Goal: Transaction & Acquisition: Purchase product/service

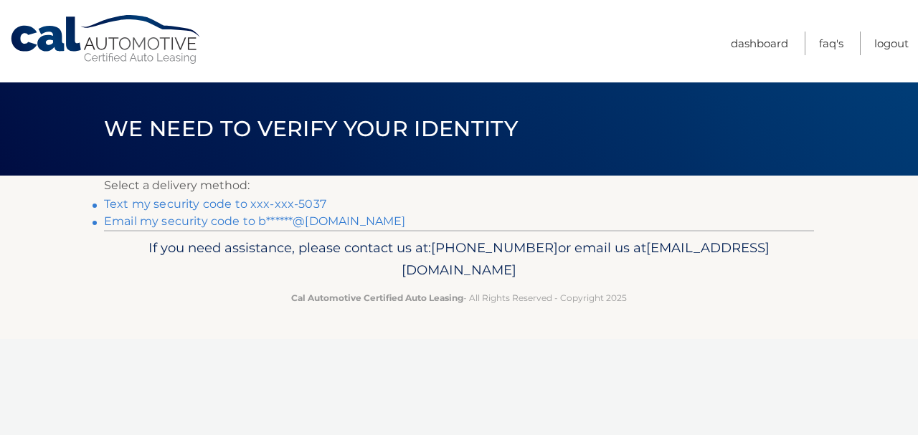
click at [217, 205] on link "Text my security code to xxx-xxx-5037" at bounding box center [215, 204] width 222 height 14
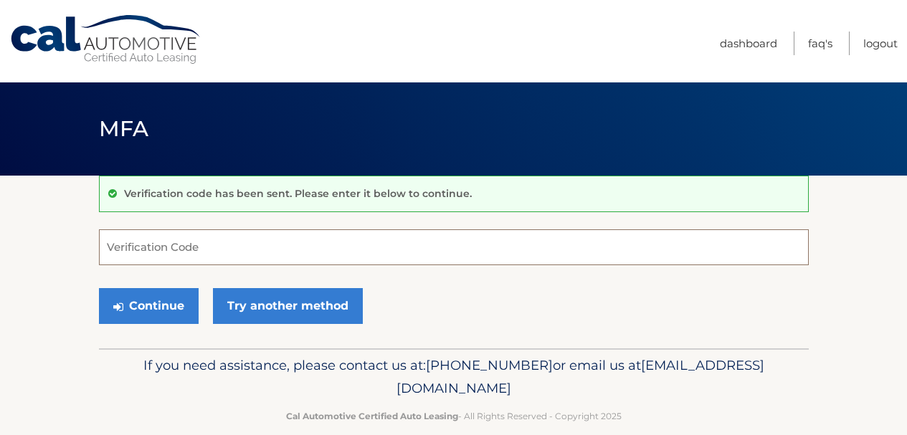
click at [264, 262] on input "Verification Code" at bounding box center [454, 247] width 710 height 36
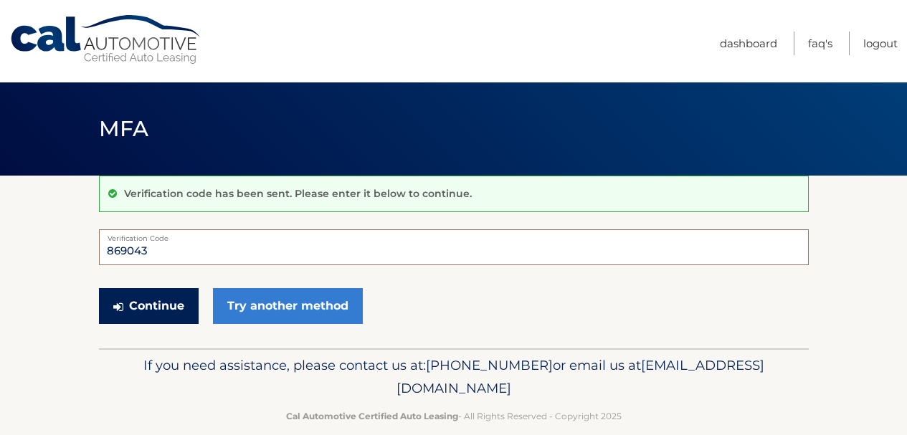
type input "869043"
click at [170, 303] on button "Continue" at bounding box center [149, 306] width 100 height 36
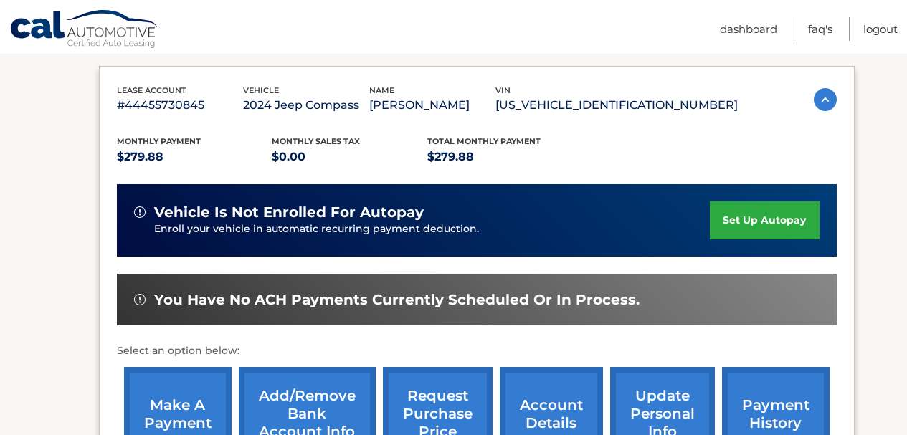
scroll to position [287, 0]
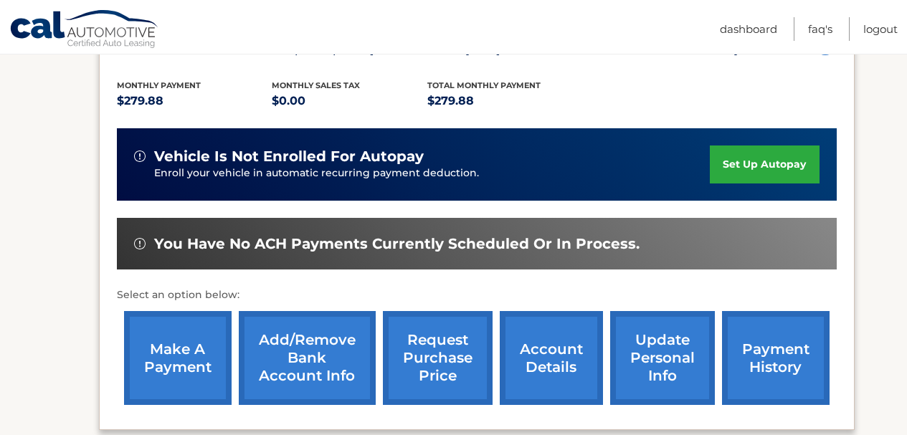
click at [169, 365] on link "make a payment" at bounding box center [178, 358] width 108 height 94
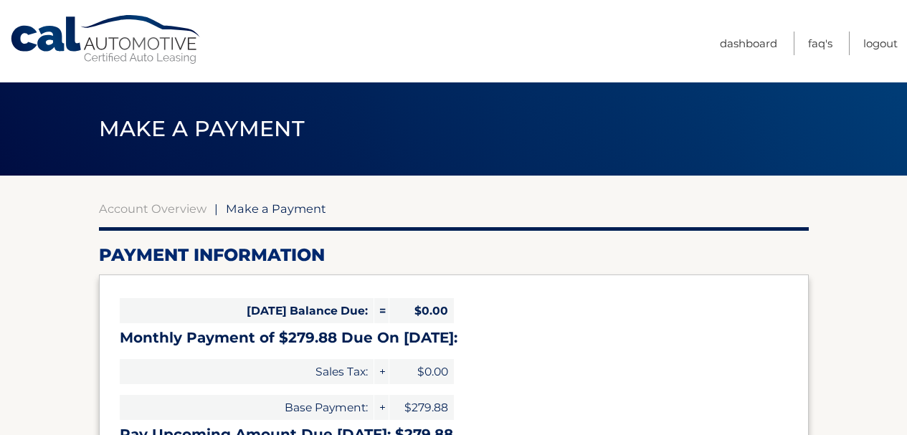
select select "MDljYjUwMTQtNGVjNy00NDYyLTlkNjYtZjEzMTJiZWM4YmEy"
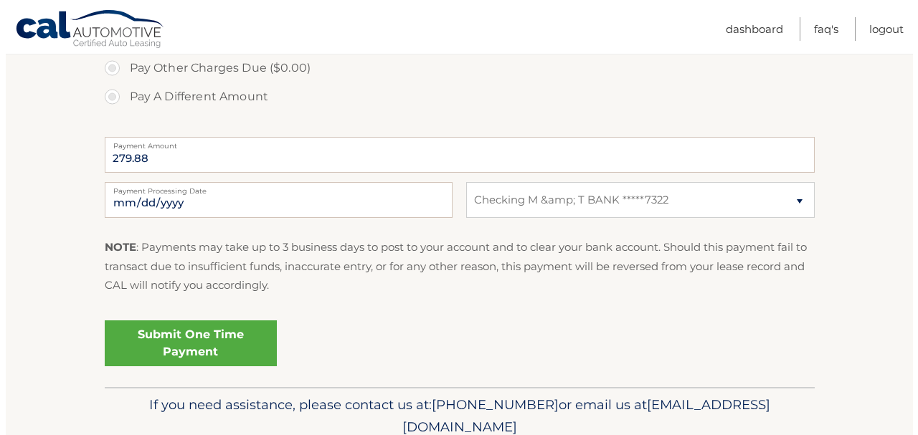
scroll to position [574, 0]
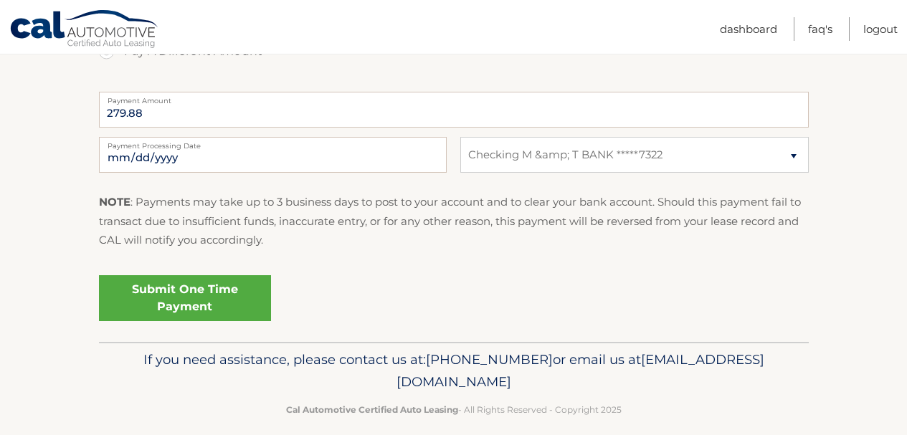
click at [217, 290] on link "Submit One Time Payment" at bounding box center [185, 298] width 172 height 46
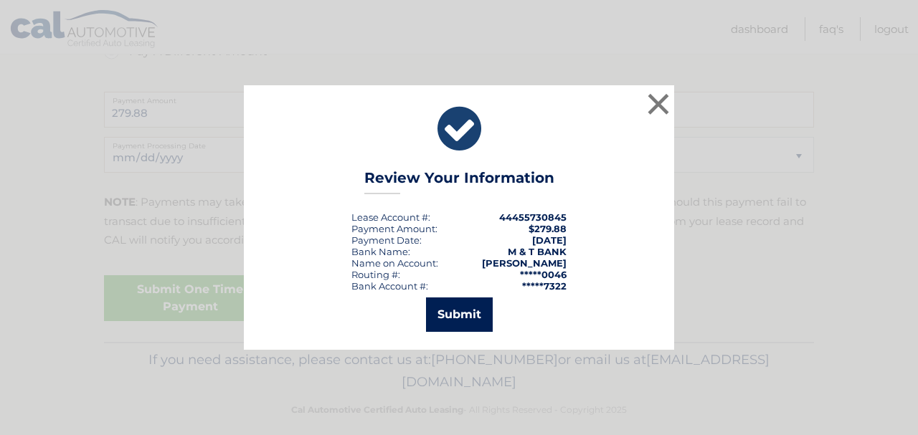
click at [476, 312] on button "Submit" at bounding box center [459, 315] width 67 height 34
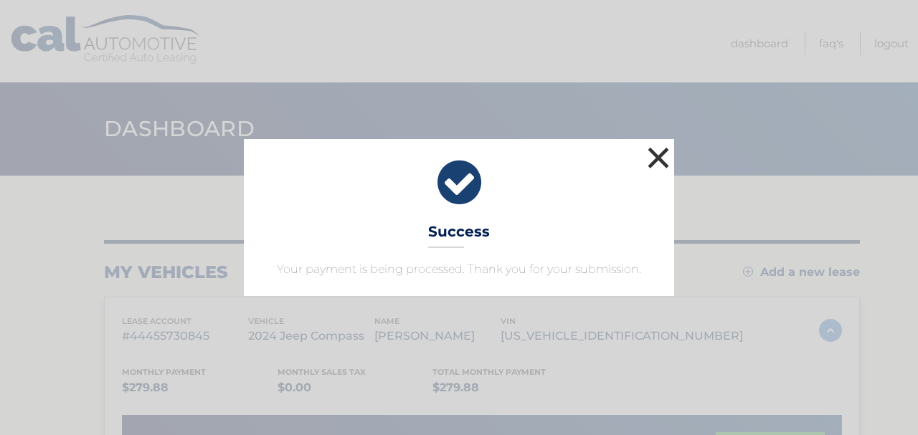
click at [647, 153] on button "×" at bounding box center [658, 157] width 29 height 29
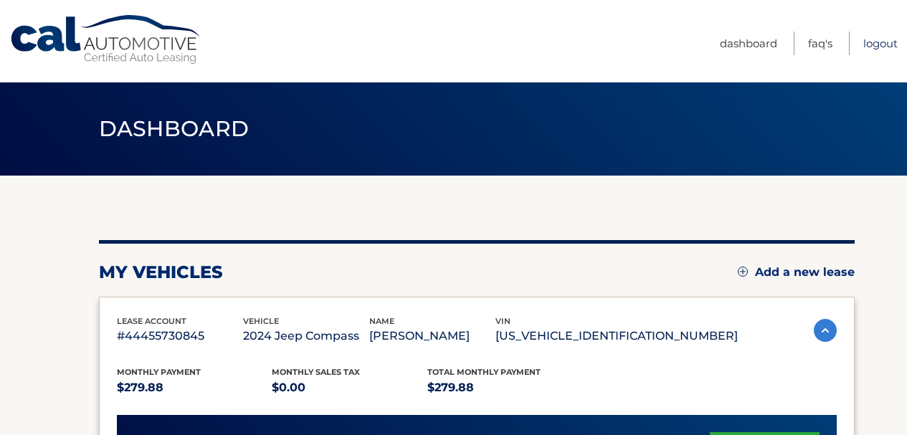
click at [874, 47] on link "Logout" at bounding box center [880, 44] width 34 height 24
